Goal: Find contact information: Find contact information

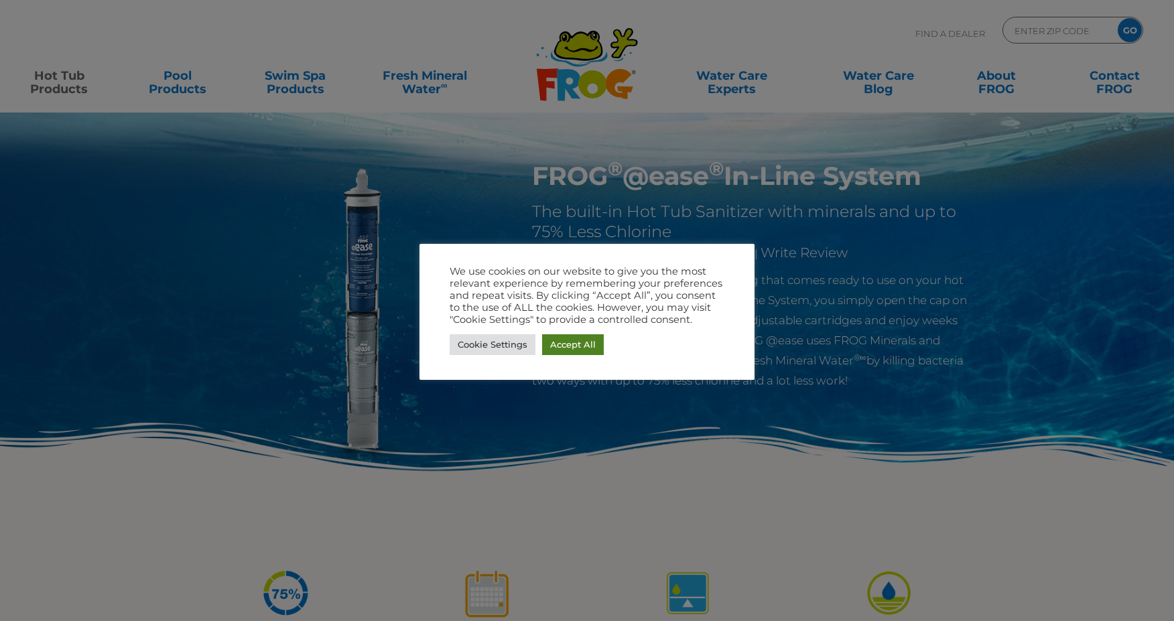
click at [583, 352] on link "Accept All" at bounding box center [573, 344] width 62 height 21
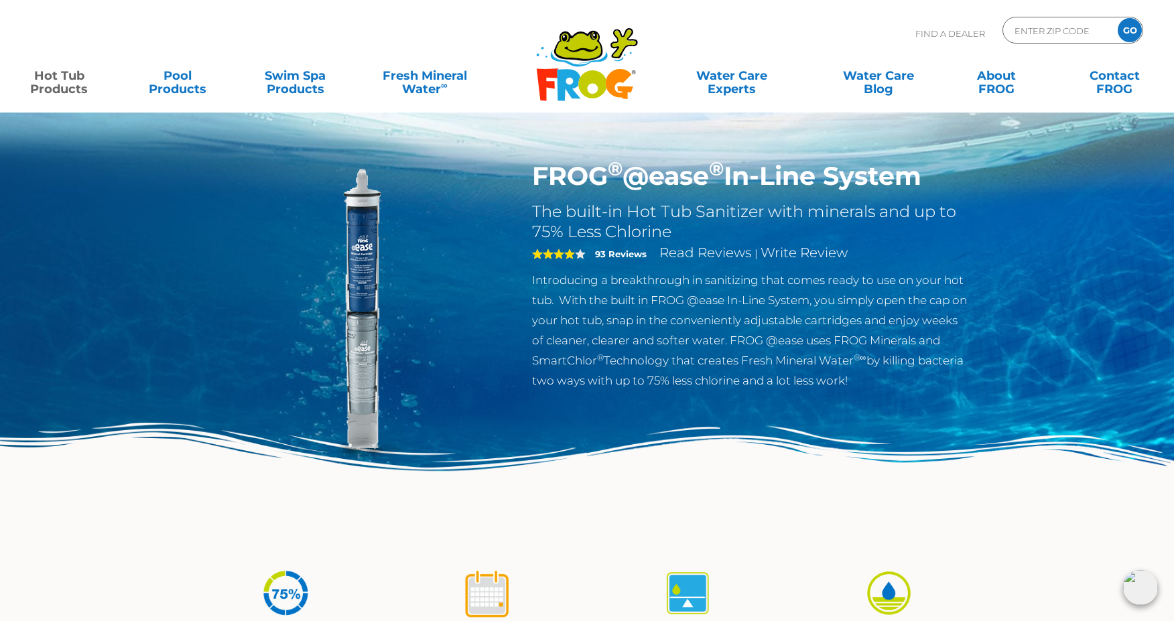
drag, startPoint x: 206, startPoint y: 430, endPoint x: 221, endPoint y: 416, distance: 20.4
click at [206, 430] on img at bounding box center [358, 314] width 307 height 307
click at [1118, 80] on link "Contact FROG" at bounding box center [1115, 75] width 92 height 27
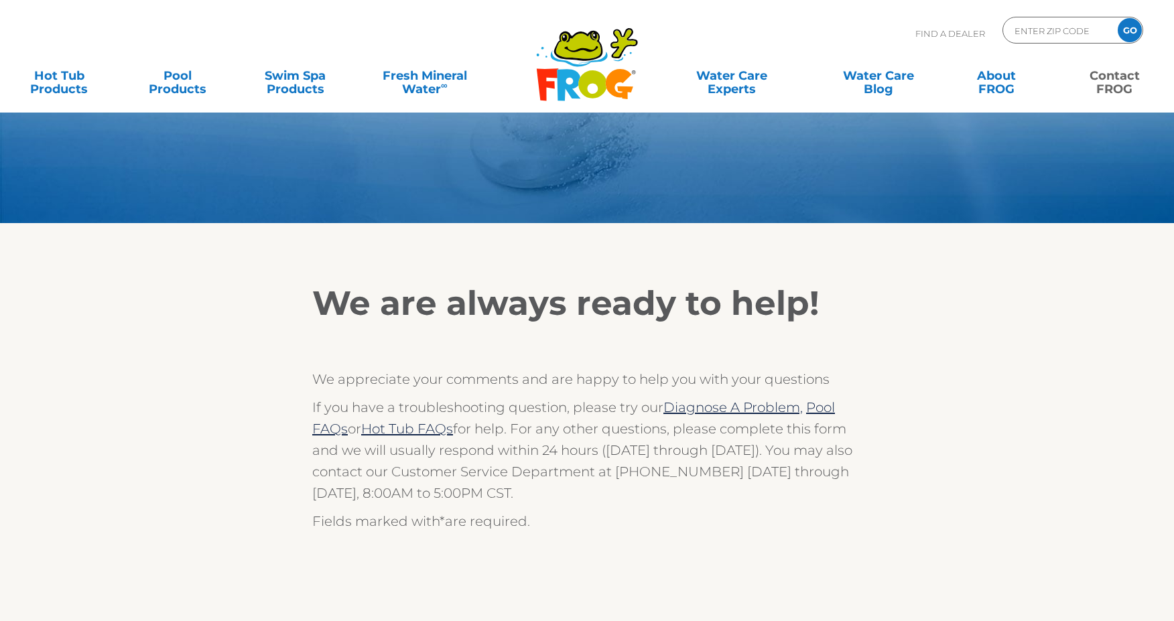
scroll to position [134, 0]
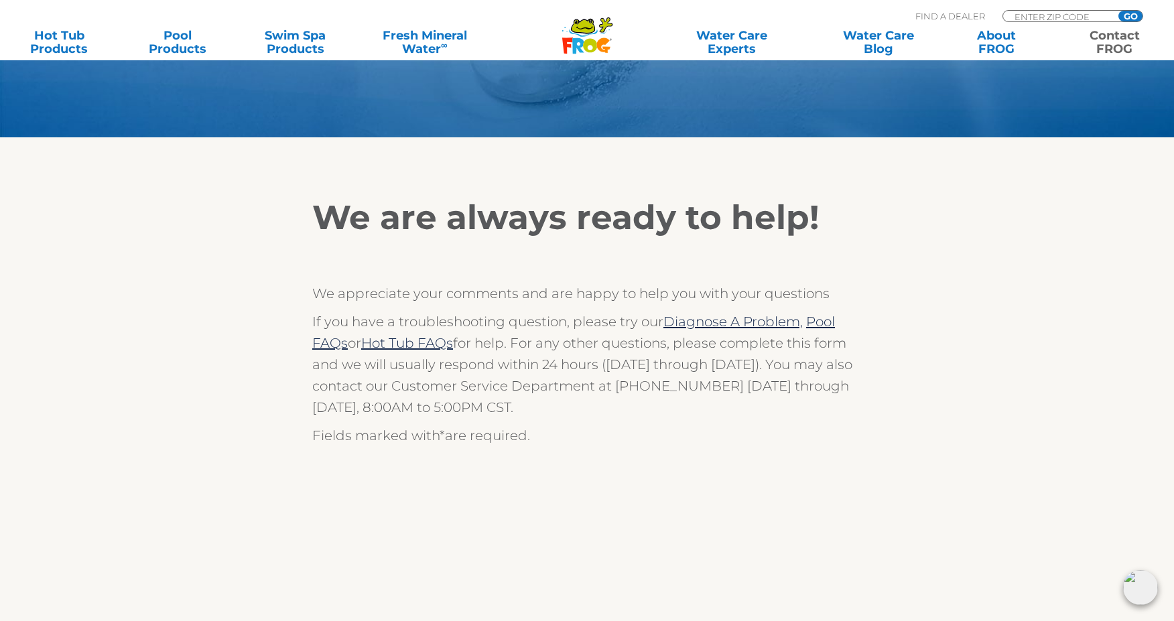
drag, startPoint x: 131, startPoint y: 247, endPoint x: 137, endPoint y: 245, distance: 7.2
click at [131, 247] on section "We are always ready to help! We appreciate your comments and are happy to help …" at bounding box center [587, 621] width 1174 height 969
